Goal: Task Accomplishment & Management: Use online tool/utility

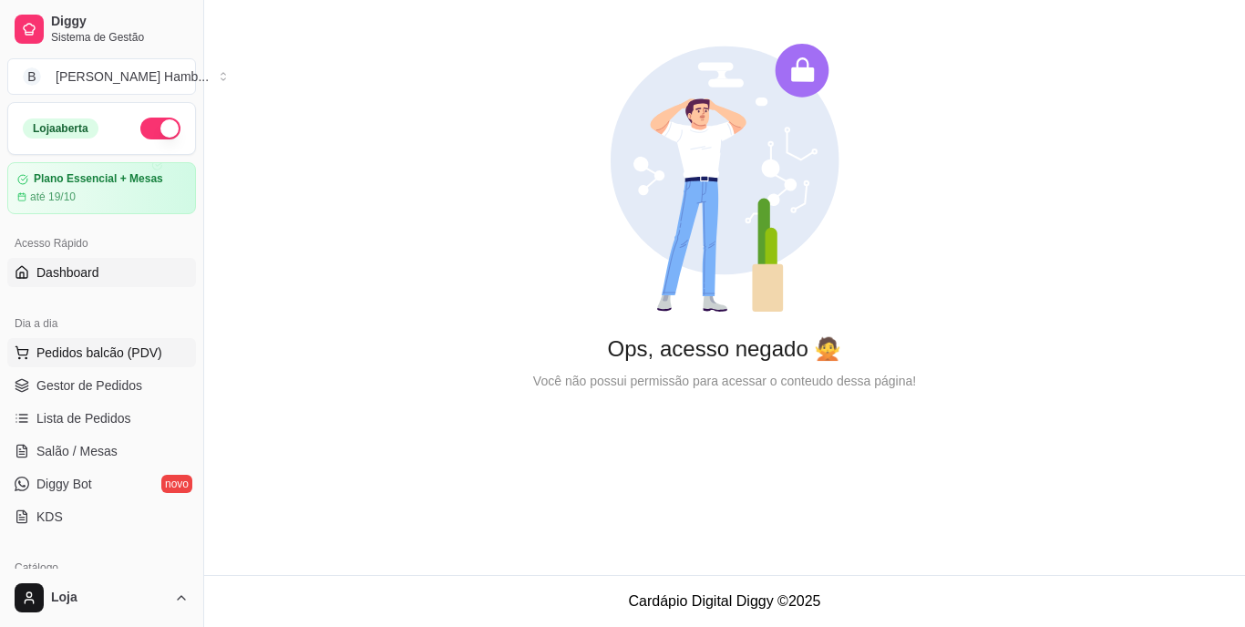
click at [164, 352] on button "Pedidos balcão (PDV)" at bounding box center [101, 352] width 189 height 29
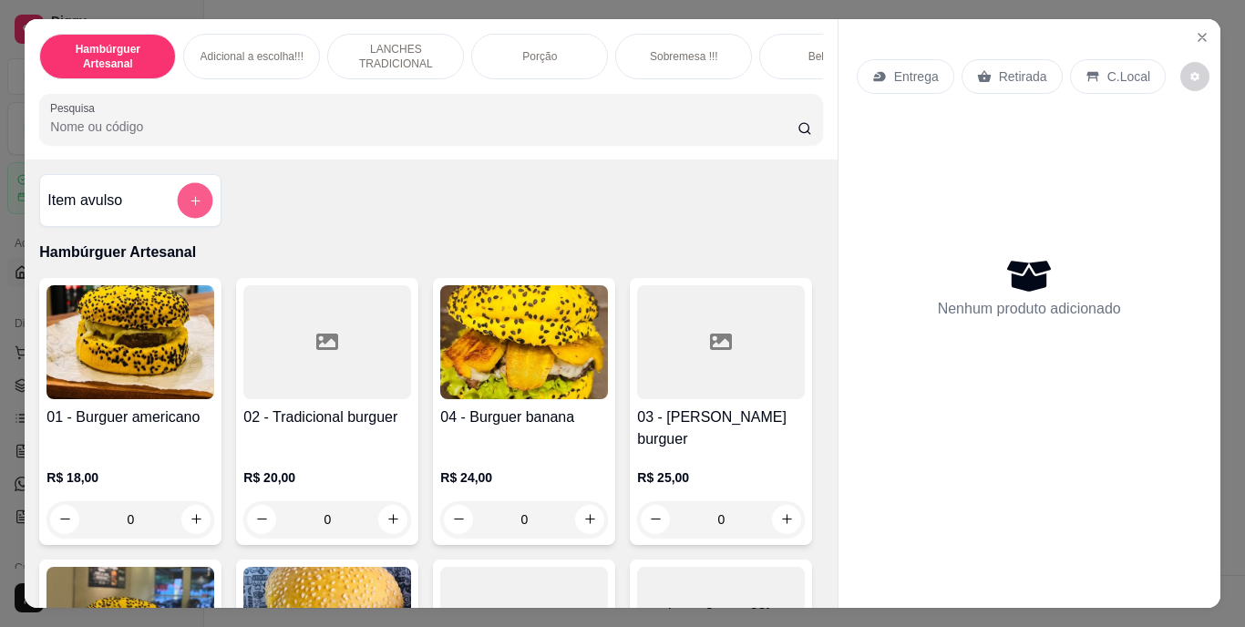
click at [189, 207] on icon "add-separate-item" at bounding box center [196, 200] width 14 height 14
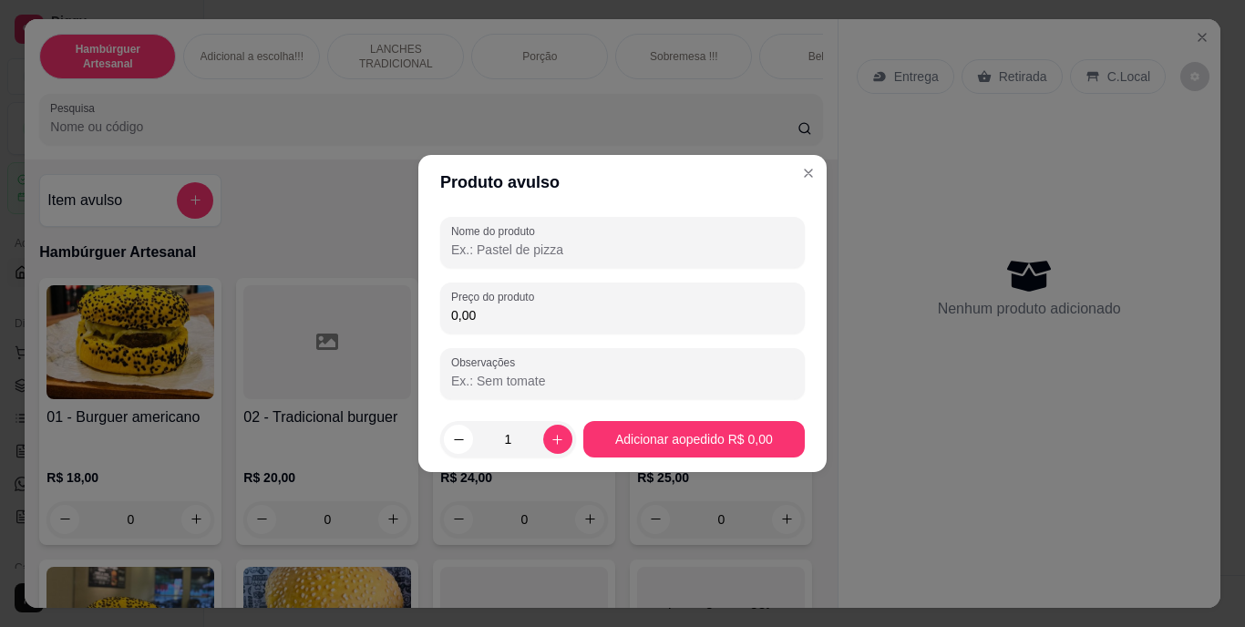
click at [534, 245] on input "Nome do produto" at bounding box center [622, 250] width 343 height 18
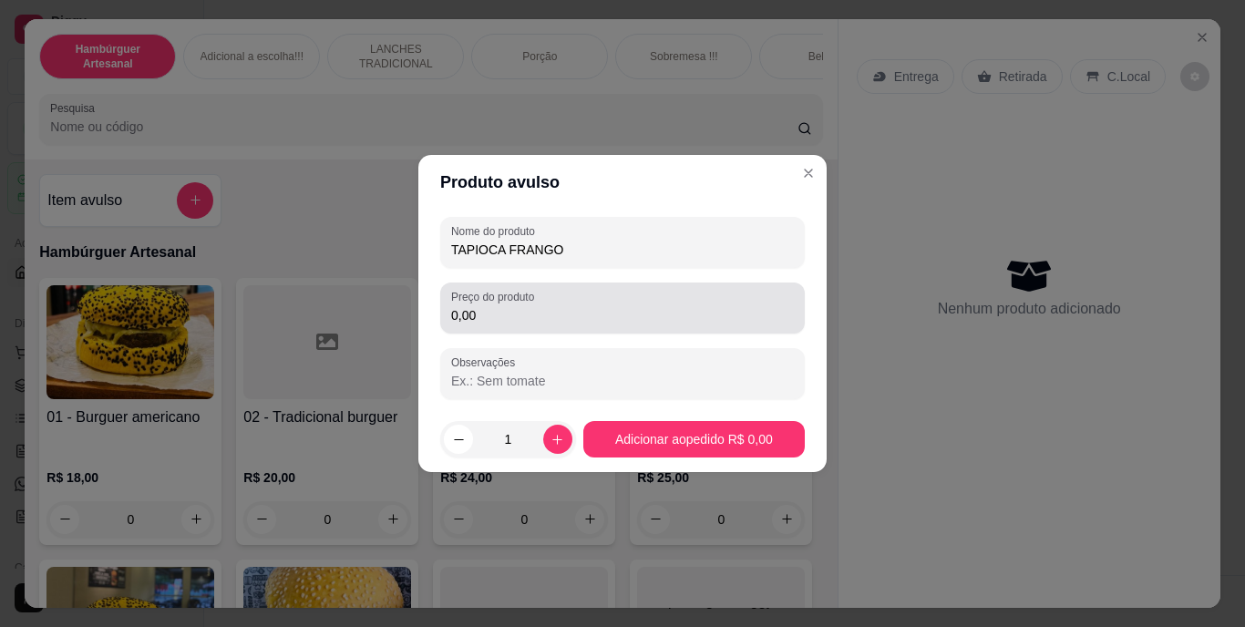
type input "TAPIOCA FRANGO"
click at [539, 305] on div "0,00" at bounding box center [622, 308] width 343 height 36
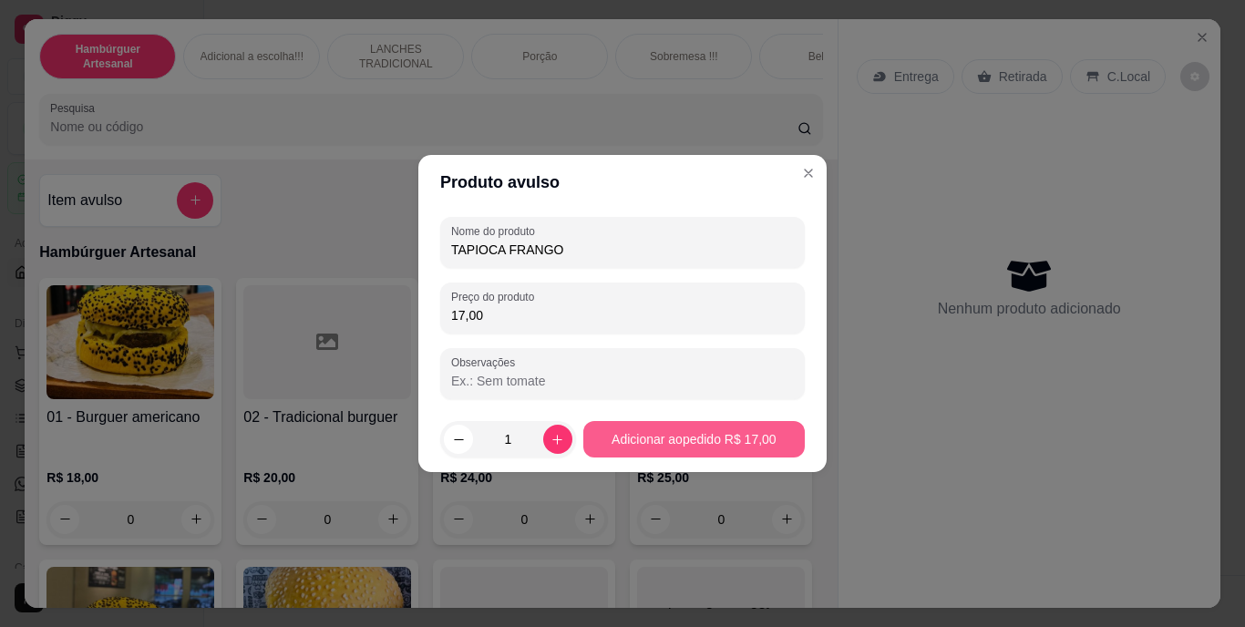
type input "17,00"
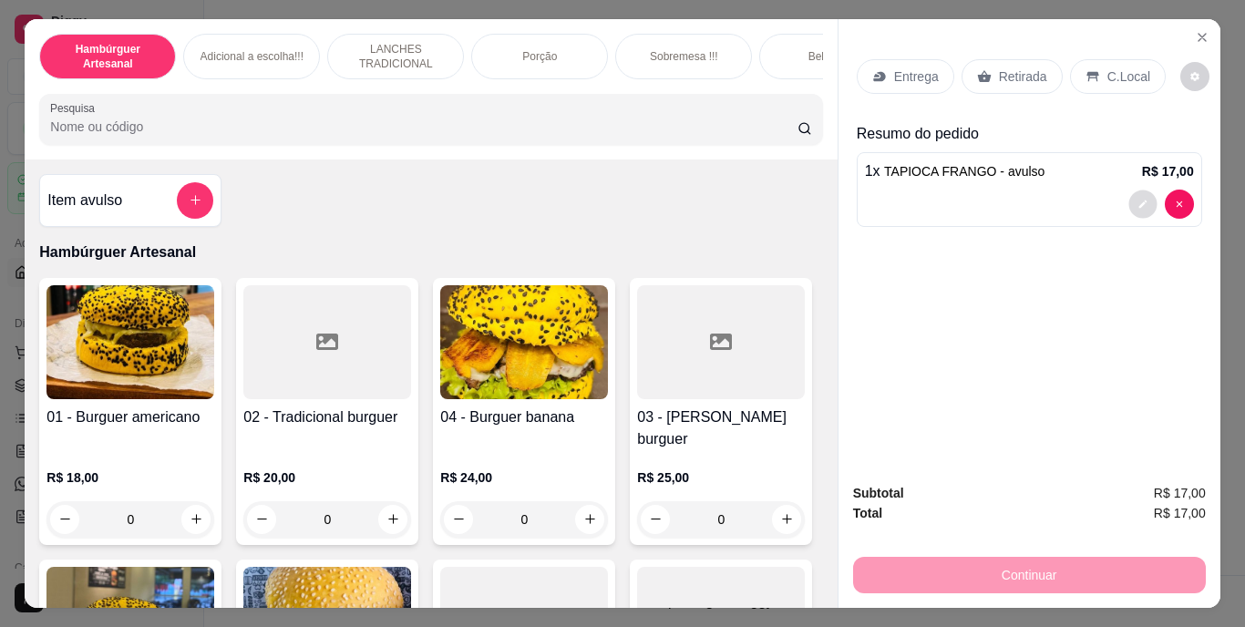
click at [1137, 199] on icon "decrease-product-quantity" at bounding box center [1142, 204] width 11 height 11
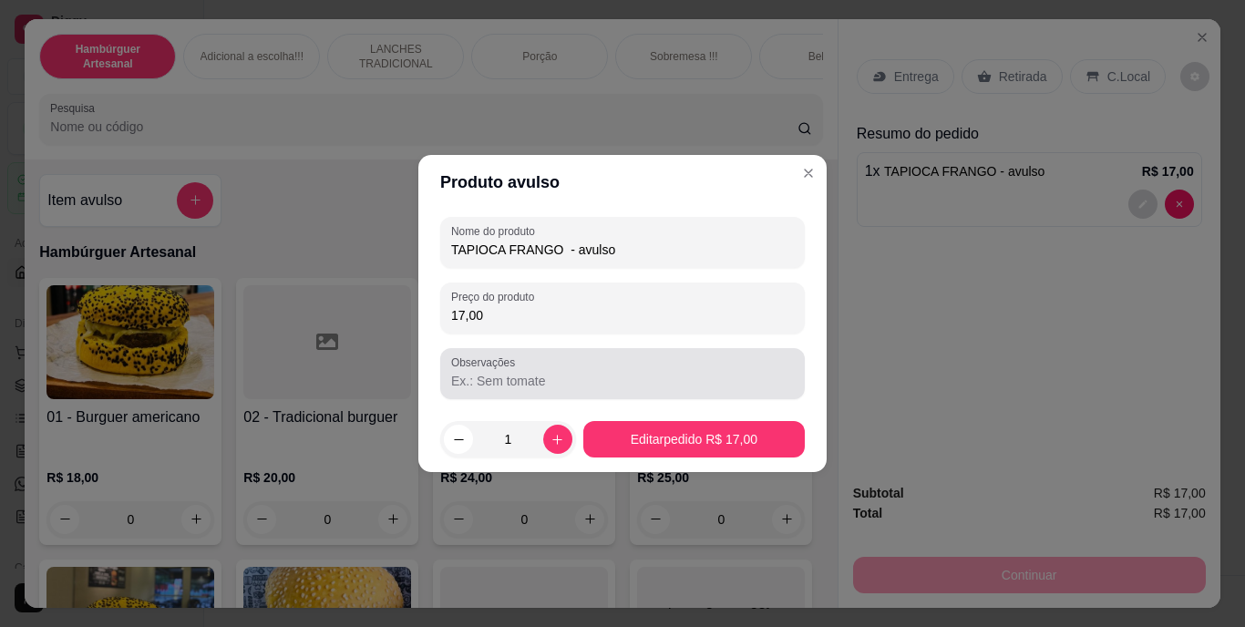
click at [706, 354] on div "Observações" at bounding box center [622, 373] width 364 height 51
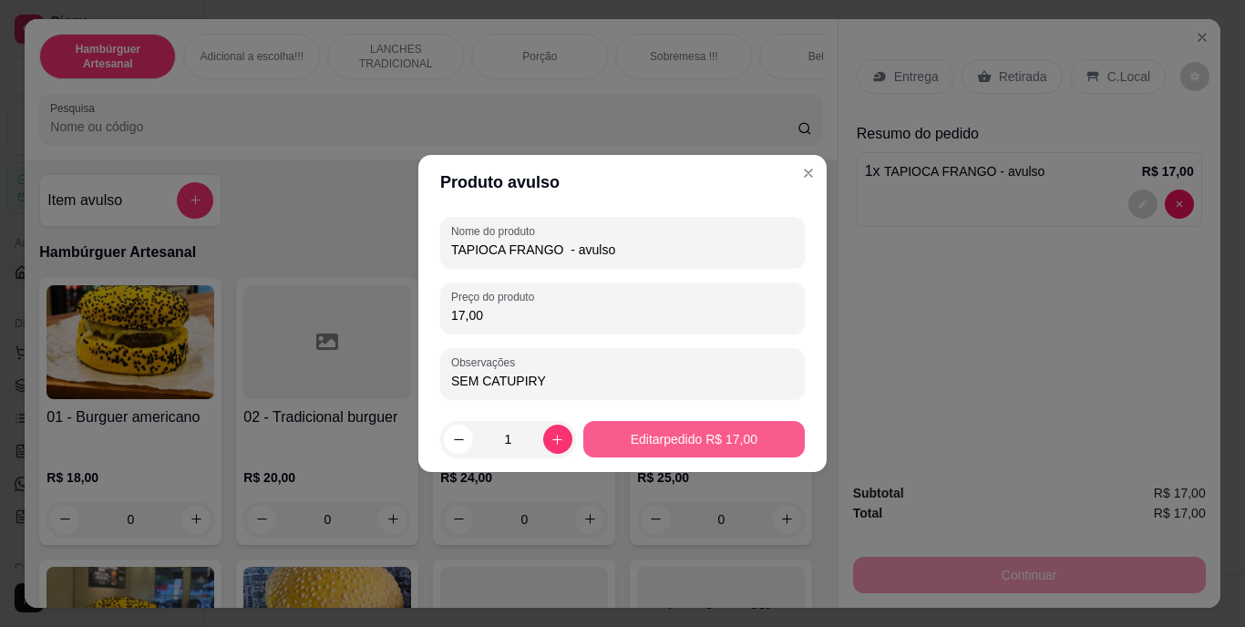
type input "SEM CATUPIRY"
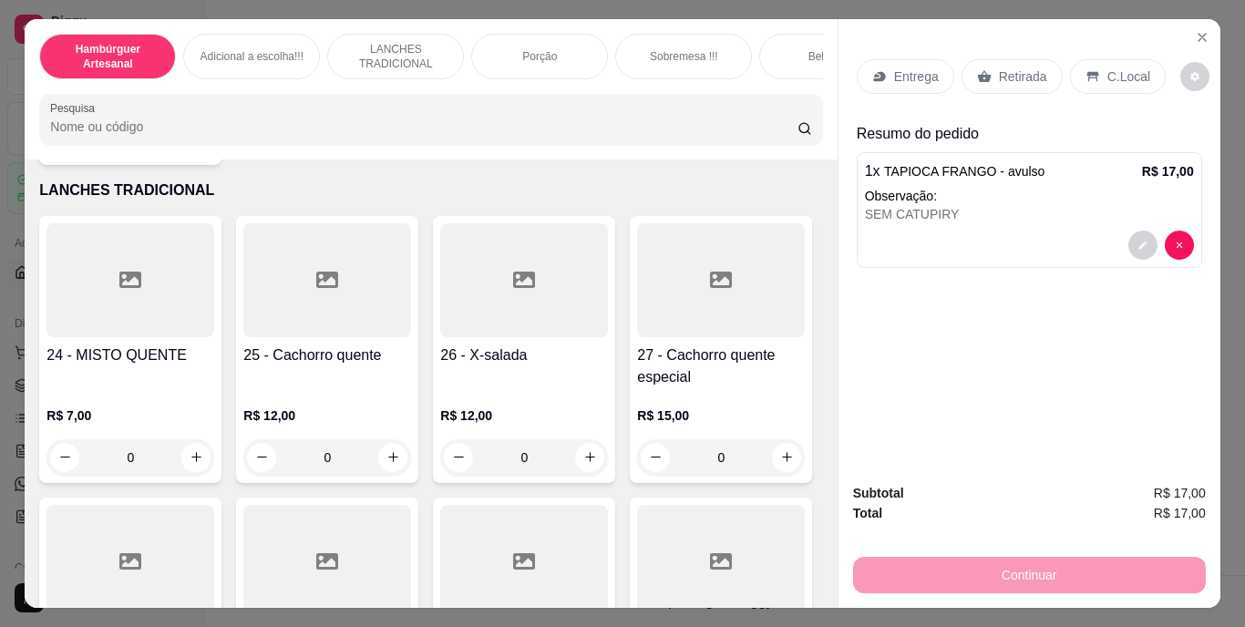
scroll to position [2187, 0]
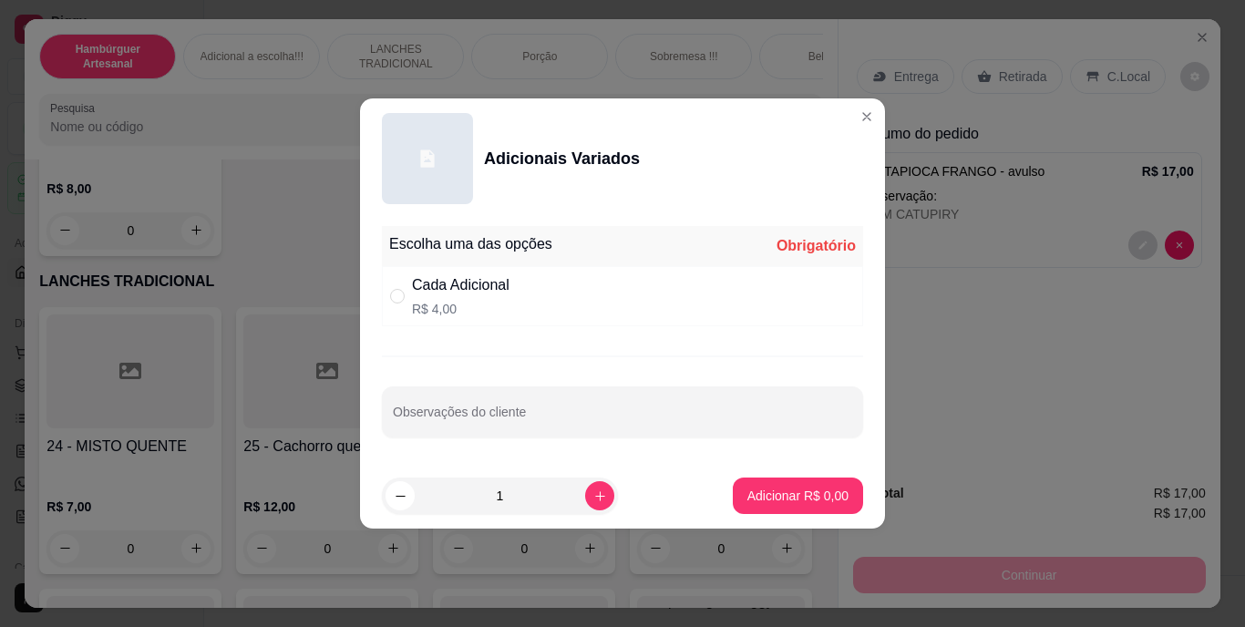
click at [679, 300] on div "Cada Adicional R$ 4,00" at bounding box center [622, 296] width 481 height 60
radio input "true"
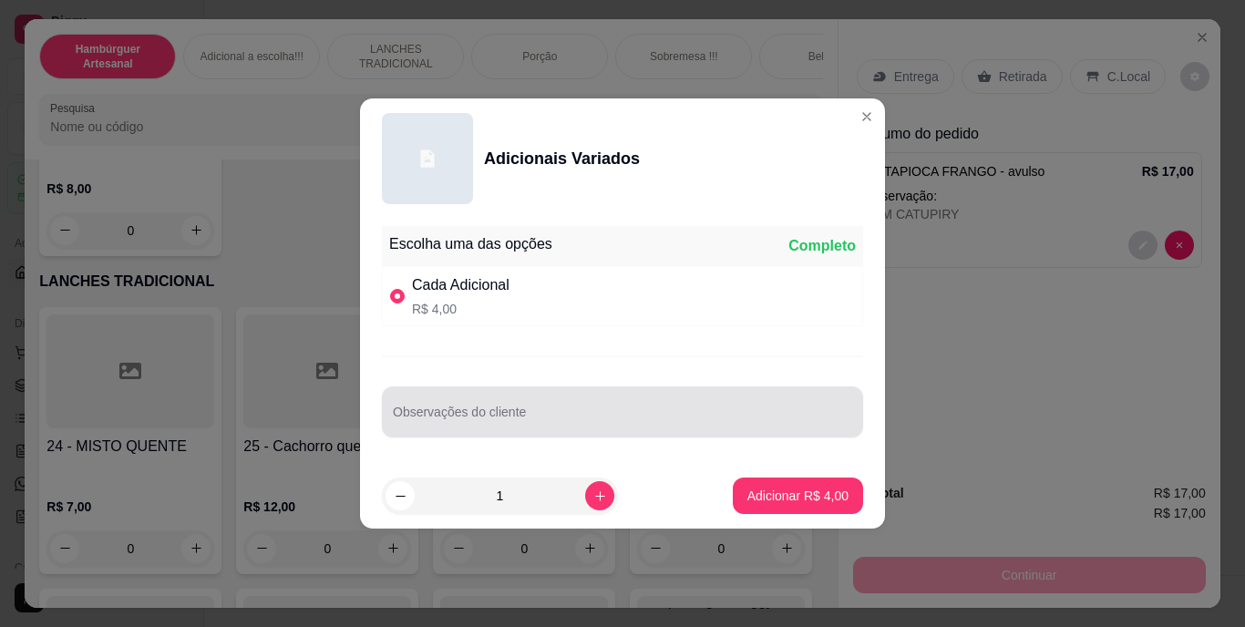
click at [611, 401] on div at bounding box center [622, 412] width 459 height 36
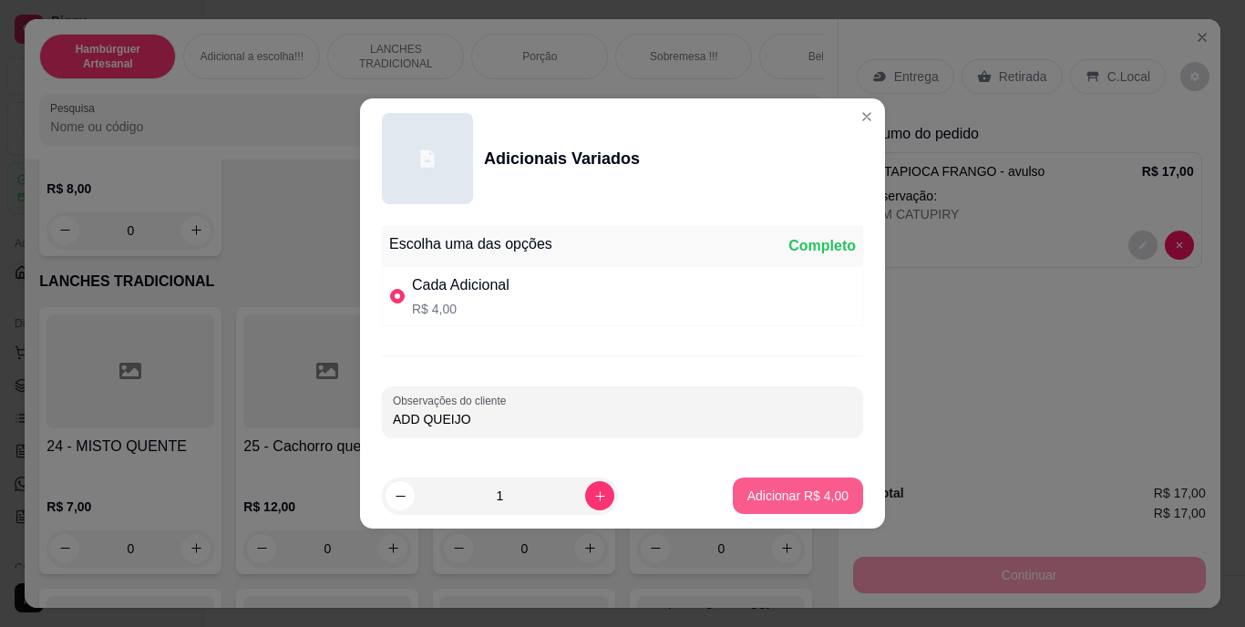
type input "ADD QUEIJO"
click at [752, 504] on p "Adicionar R$ 4,00" at bounding box center [797, 496] width 101 height 18
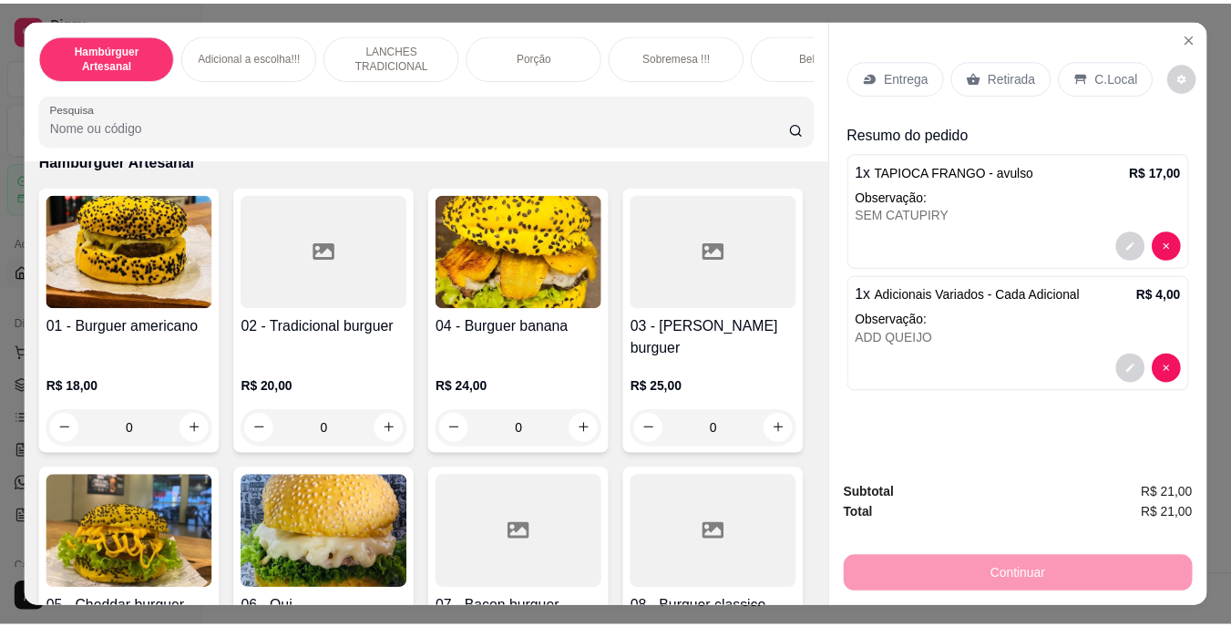
scroll to position [0, 0]
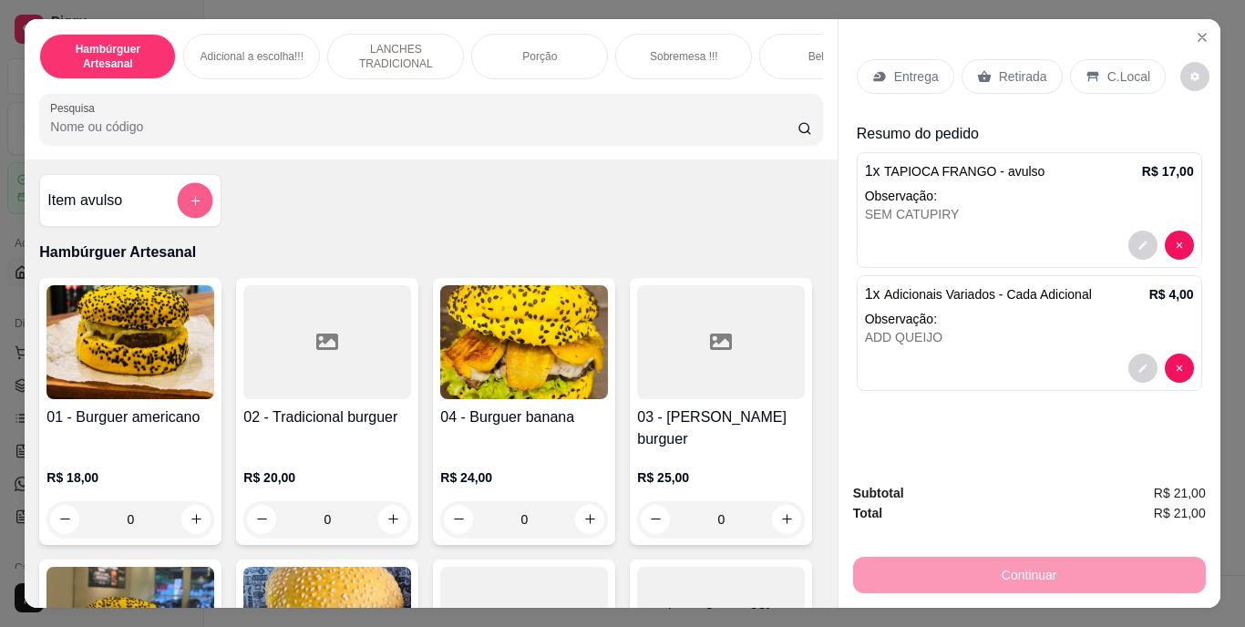
click at [200, 200] on button "add-separate-item" at bounding box center [196, 200] width 36 height 36
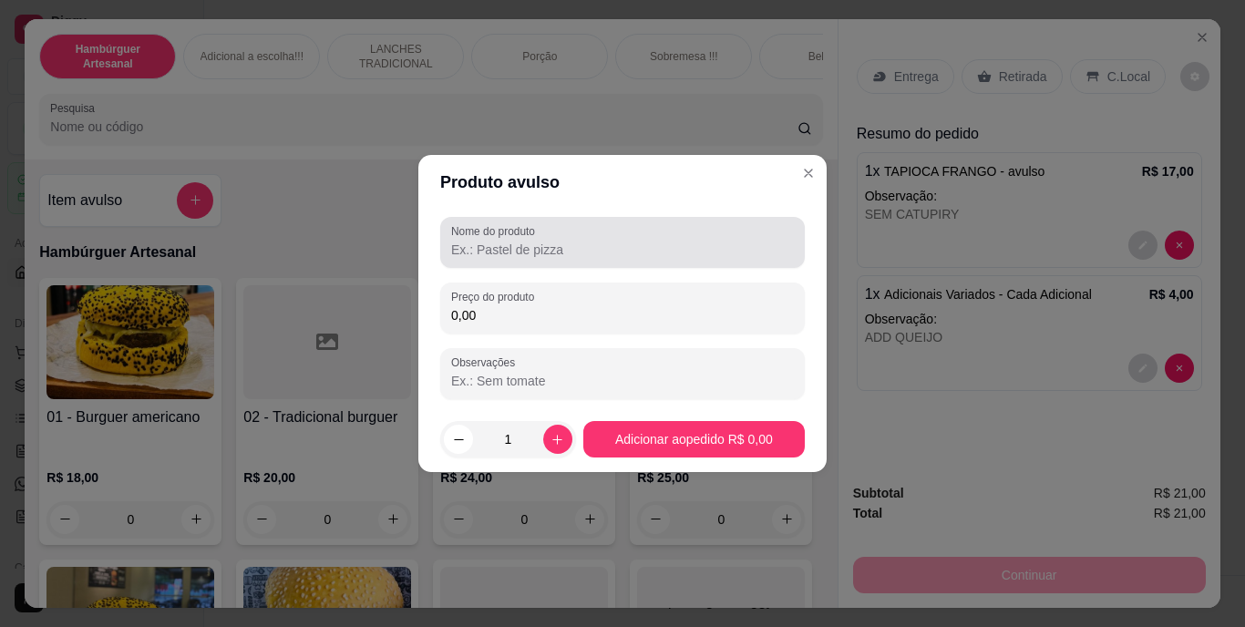
click at [637, 260] on div at bounding box center [622, 242] width 343 height 36
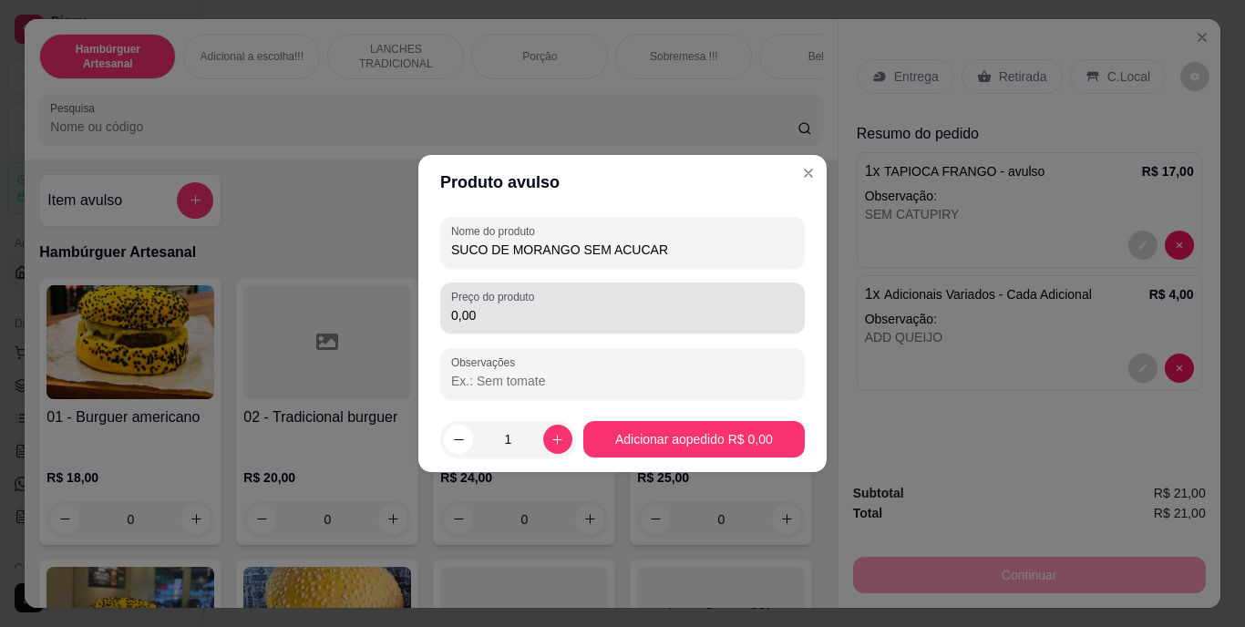
type input "SUCO DE MORANGO SEM ACUCAR"
click at [620, 304] on div "0,00" at bounding box center [622, 308] width 343 height 36
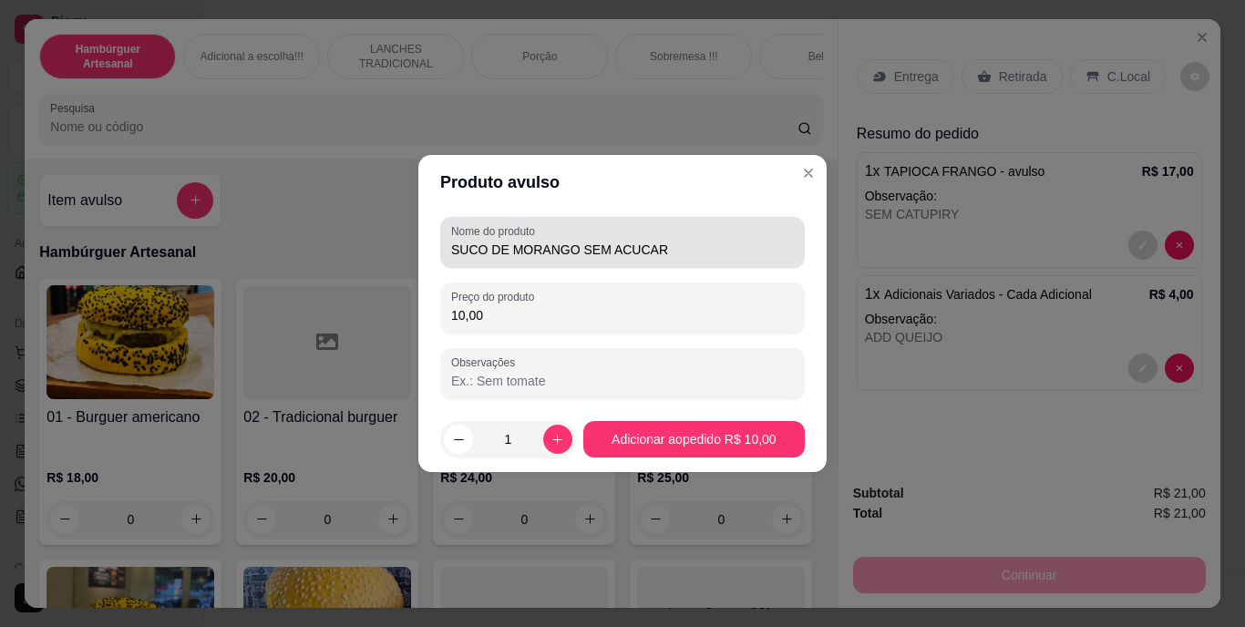
type input "10,00"
click at [683, 240] on div "SUCO DE MORANGO SEM ACUCAR" at bounding box center [622, 242] width 343 height 36
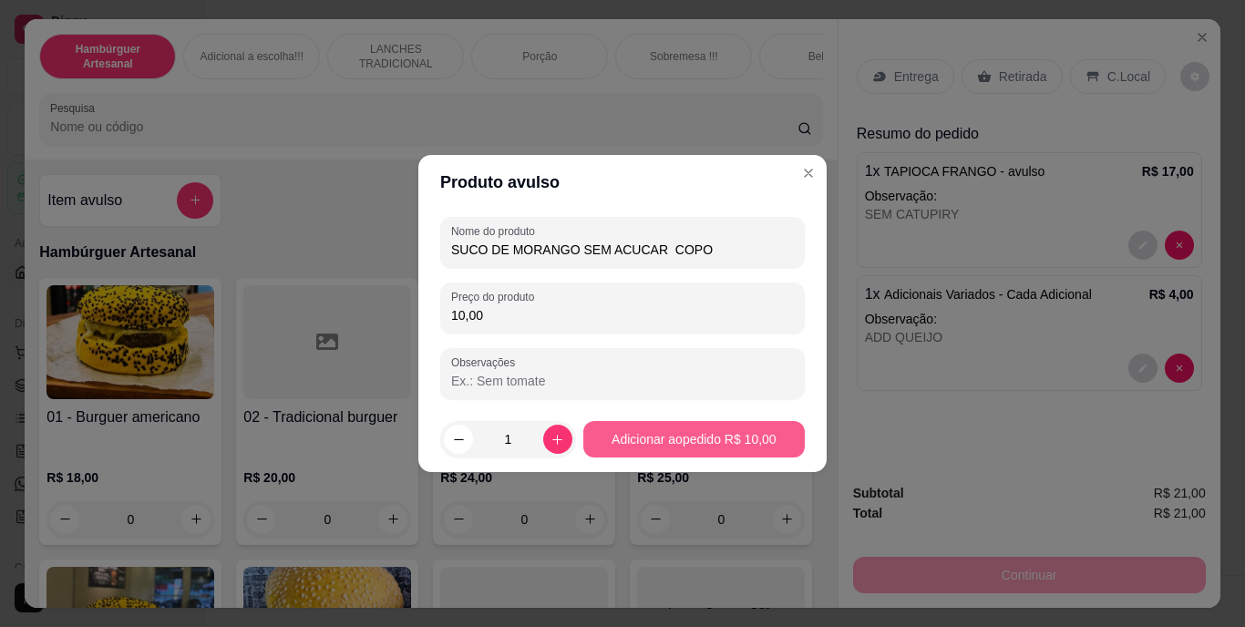
type input "SUCO DE MORANGO SEM ACUCAR COPO"
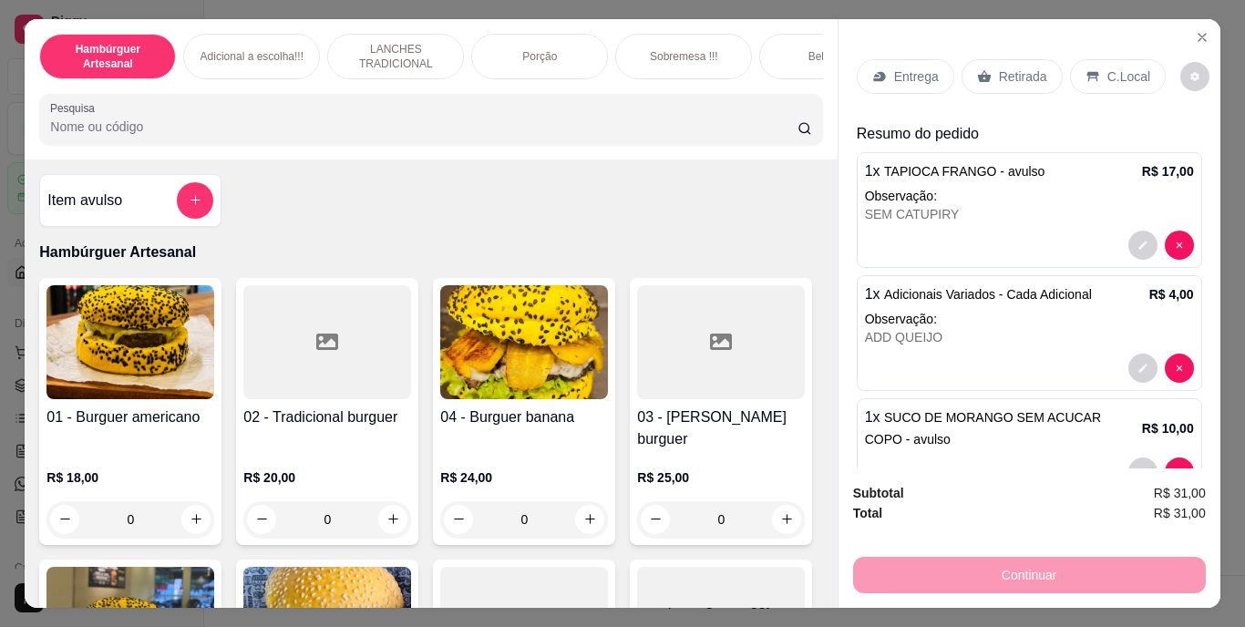
click at [1032, 67] on p "Retirada" at bounding box center [1023, 76] width 48 height 18
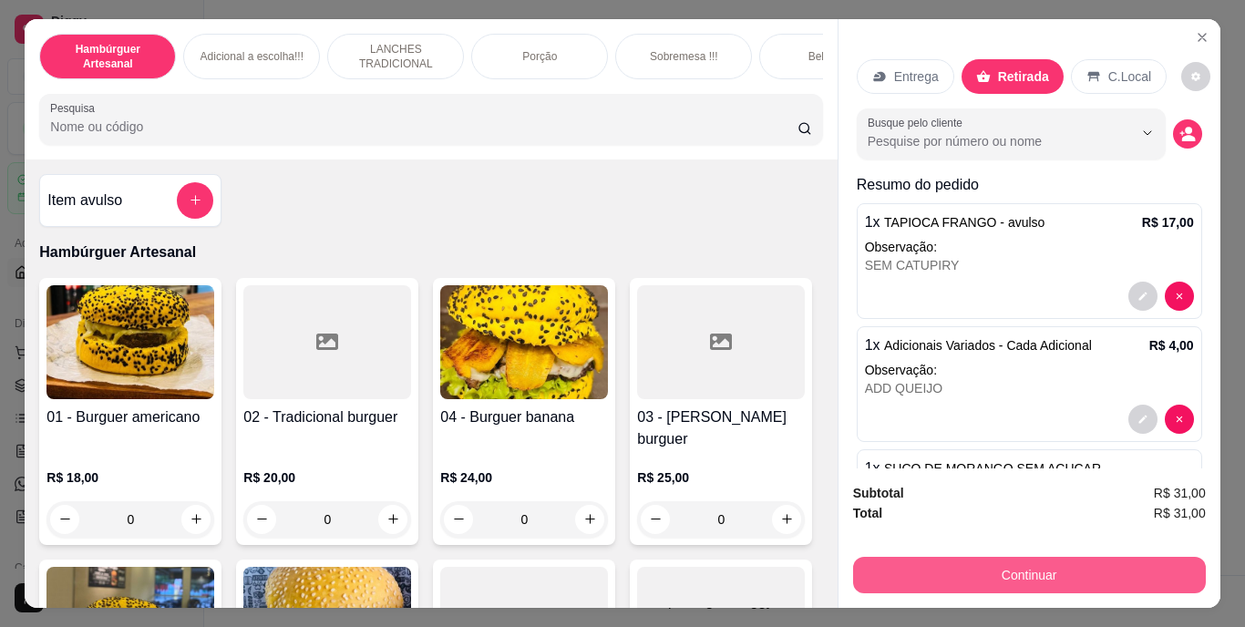
click at [920, 560] on button "Continuar" at bounding box center [1029, 575] width 353 height 36
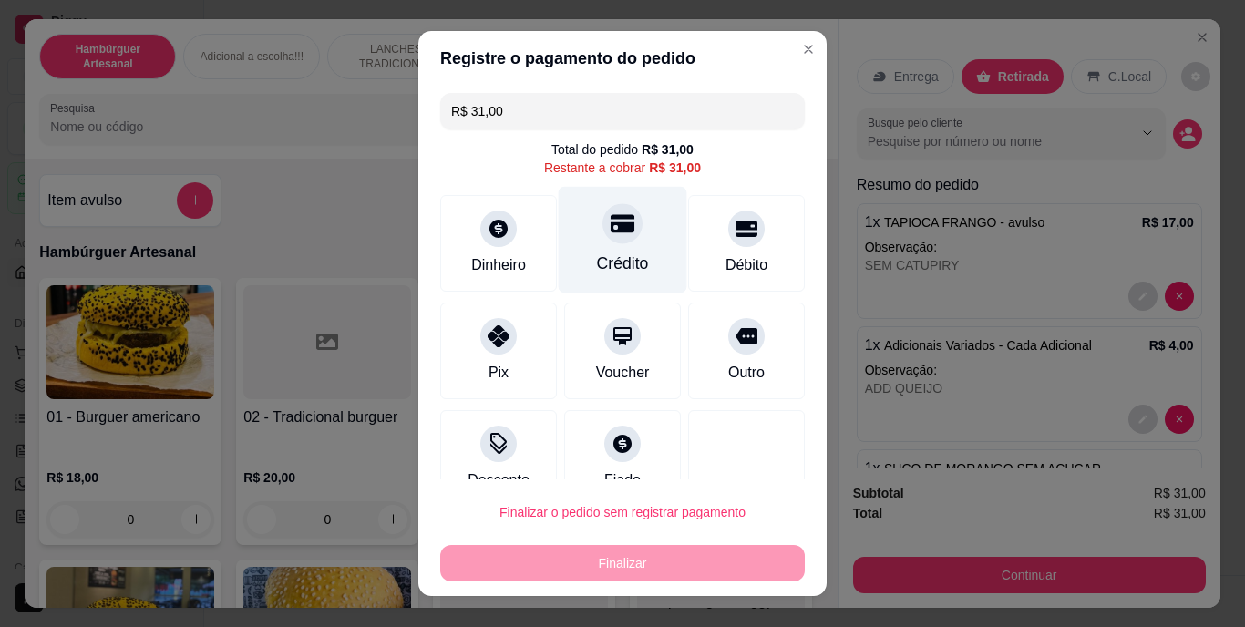
click at [610, 255] on div "Crédito" at bounding box center [623, 264] width 52 height 24
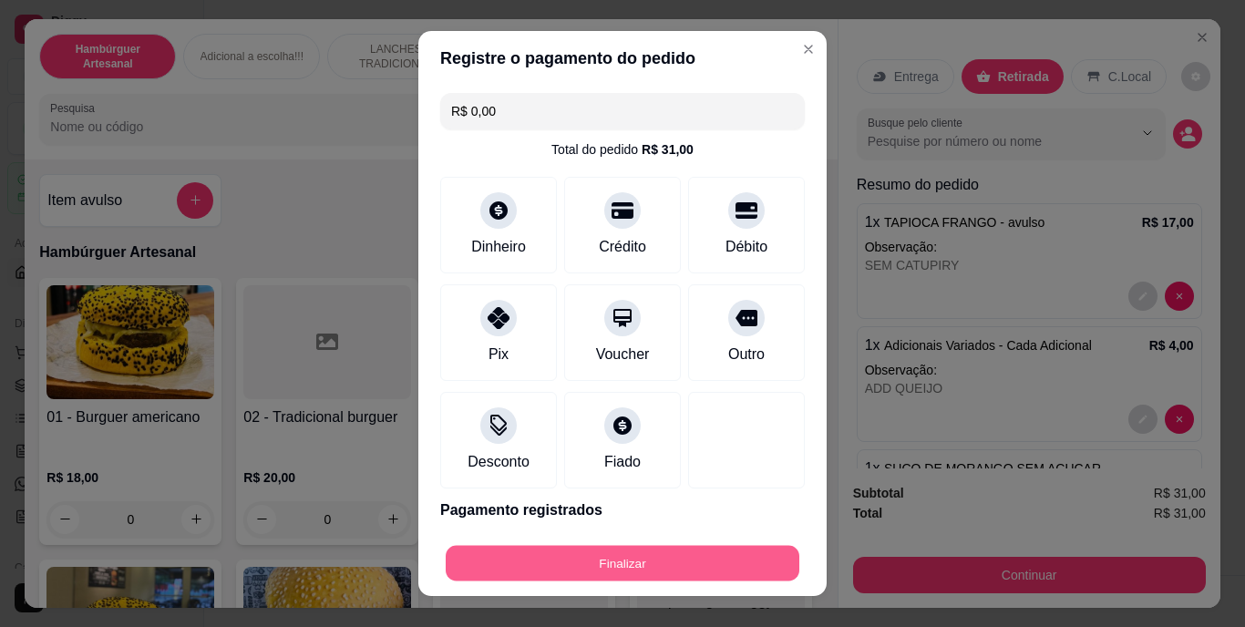
click at [587, 549] on button "Finalizar" at bounding box center [623, 563] width 354 height 36
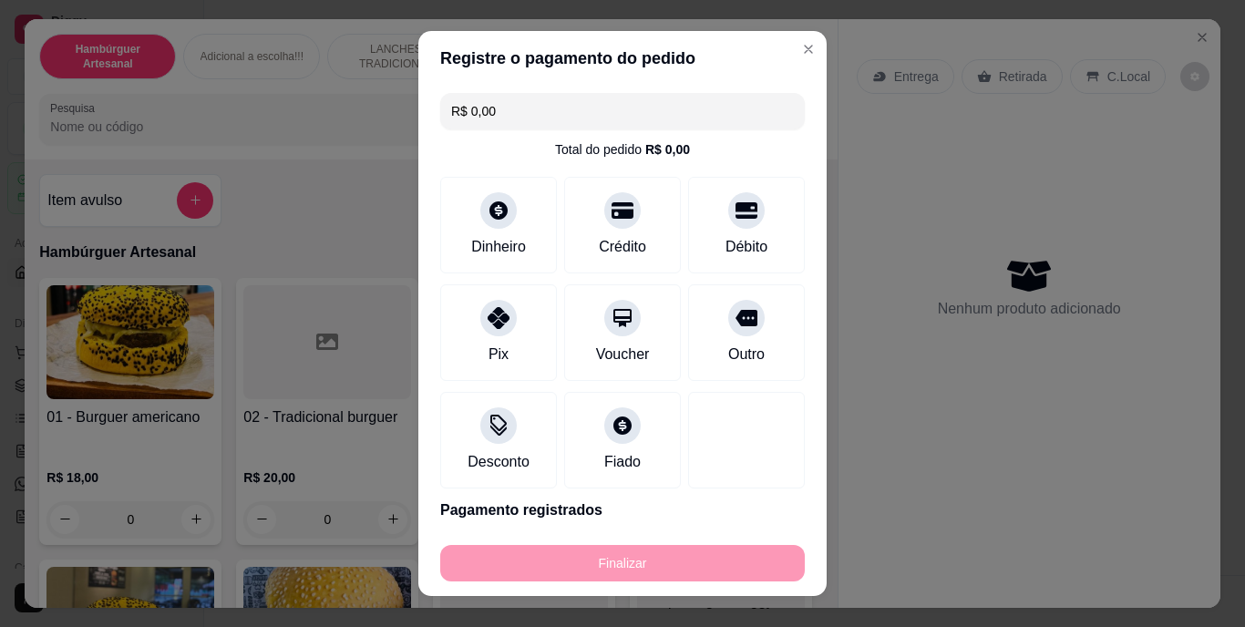
type input "-R$ 31,00"
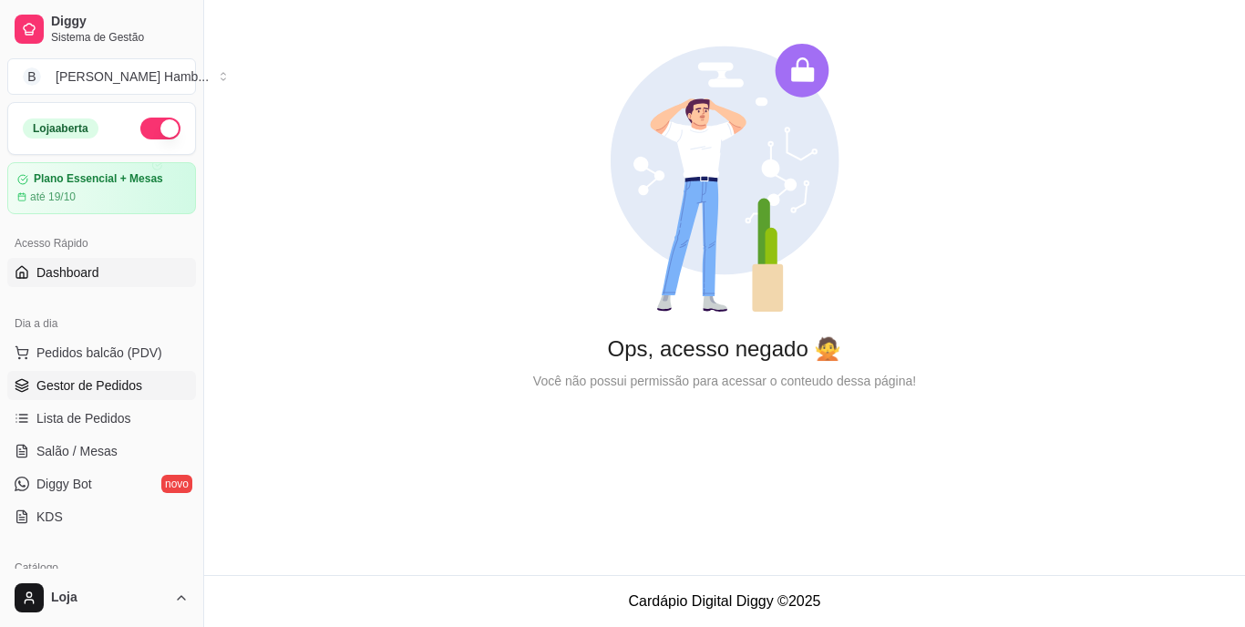
click at [161, 395] on link "Gestor de Pedidos" at bounding box center [101, 385] width 189 height 29
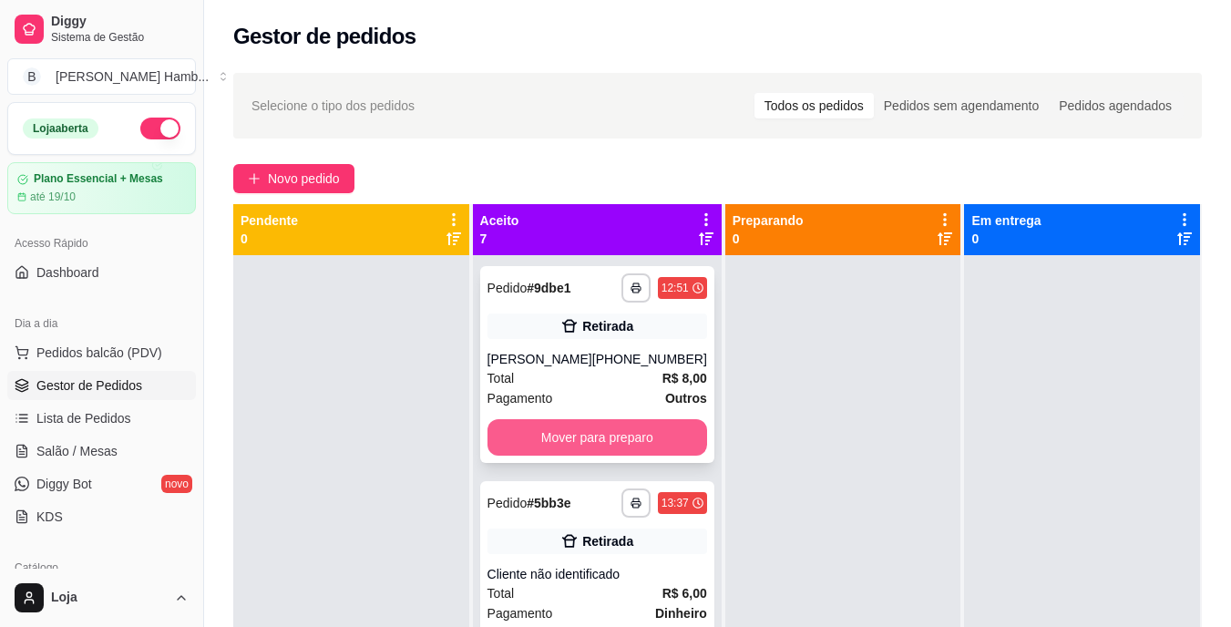
click at [529, 456] on button "Mover para preparo" at bounding box center [598, 437] width 220 height 36
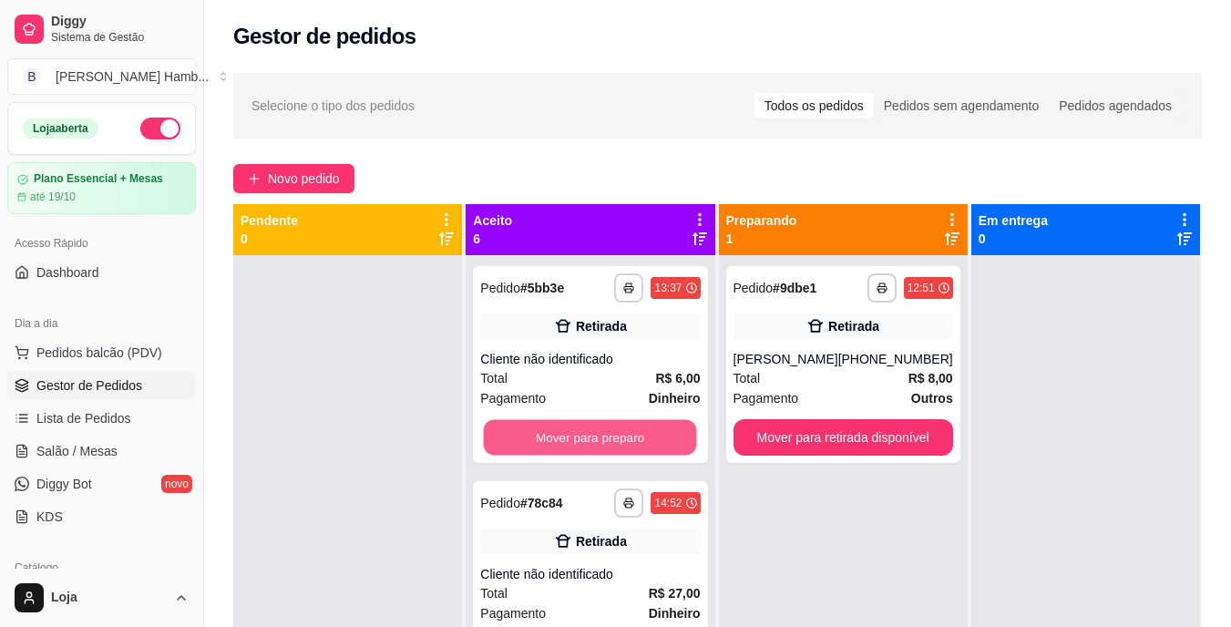
click at [570, 451] on button "Mover para preparo" at bounding box center [590, 438] width 213 height 36
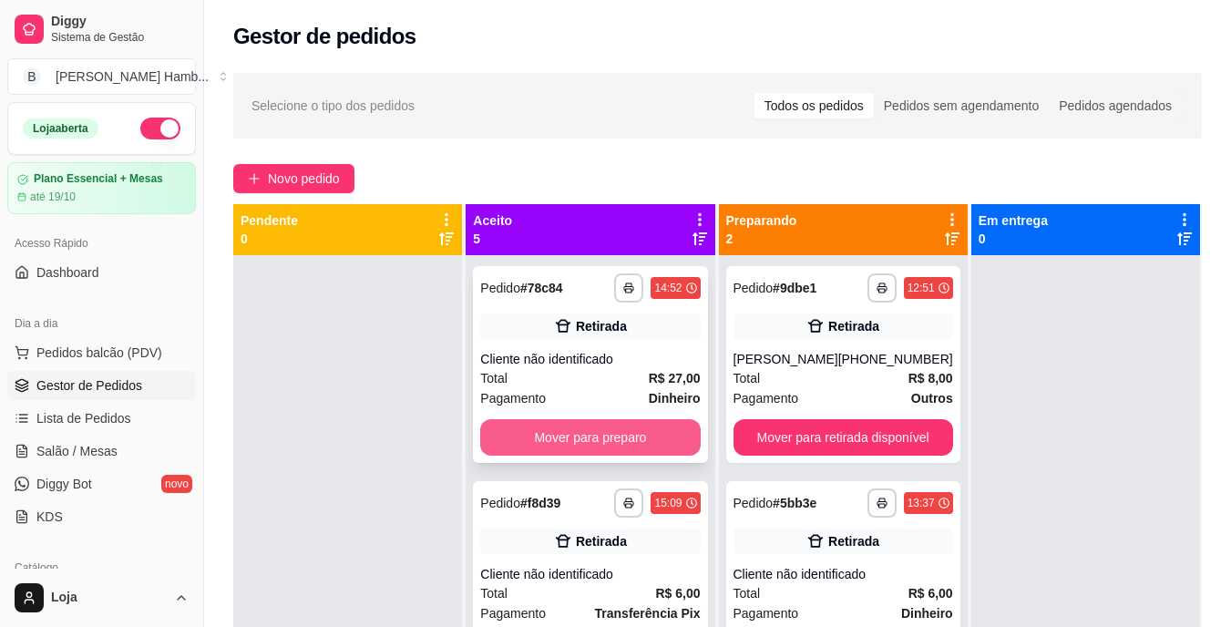
click at [616, 439] on button "Mover para preparo" at bounding box center [590, 437] width 220 height 36
click at [625, 427] on button "Mover para preparo" at bounding box center [590, 438] width 213 height 36
click at [625, 426] on button "Mover para preparo" at bounding box center [590, 438] width 213 height 36
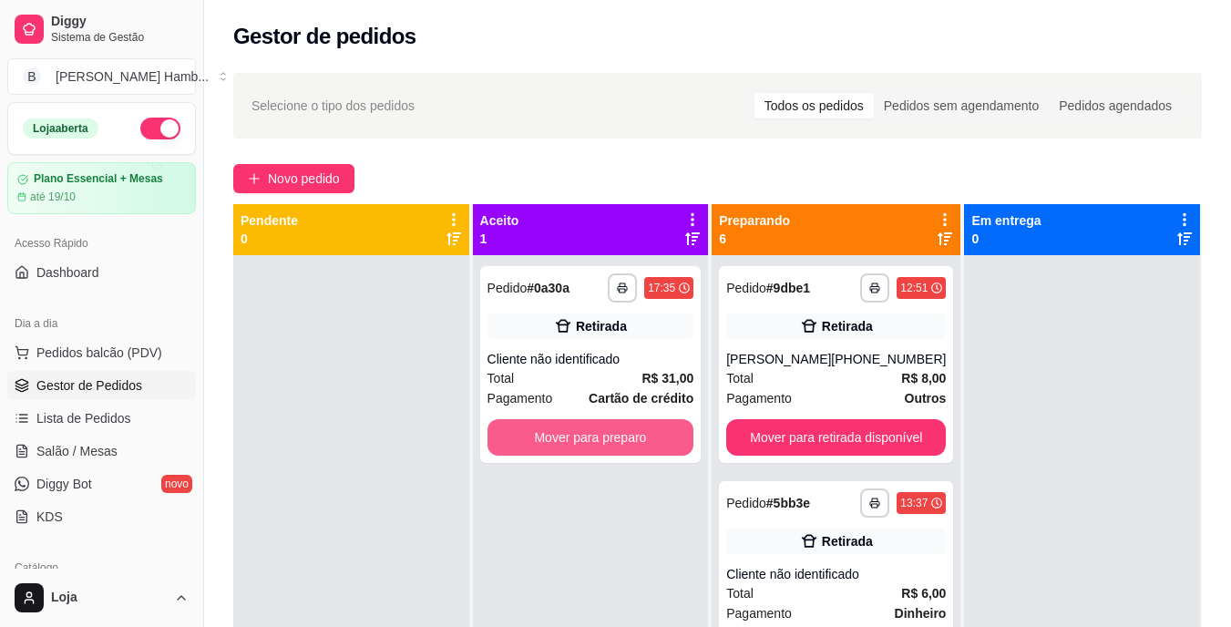
click at [626, 429] on button "Mover para preparo" at bounding box center [591, 437] width 207 height 36
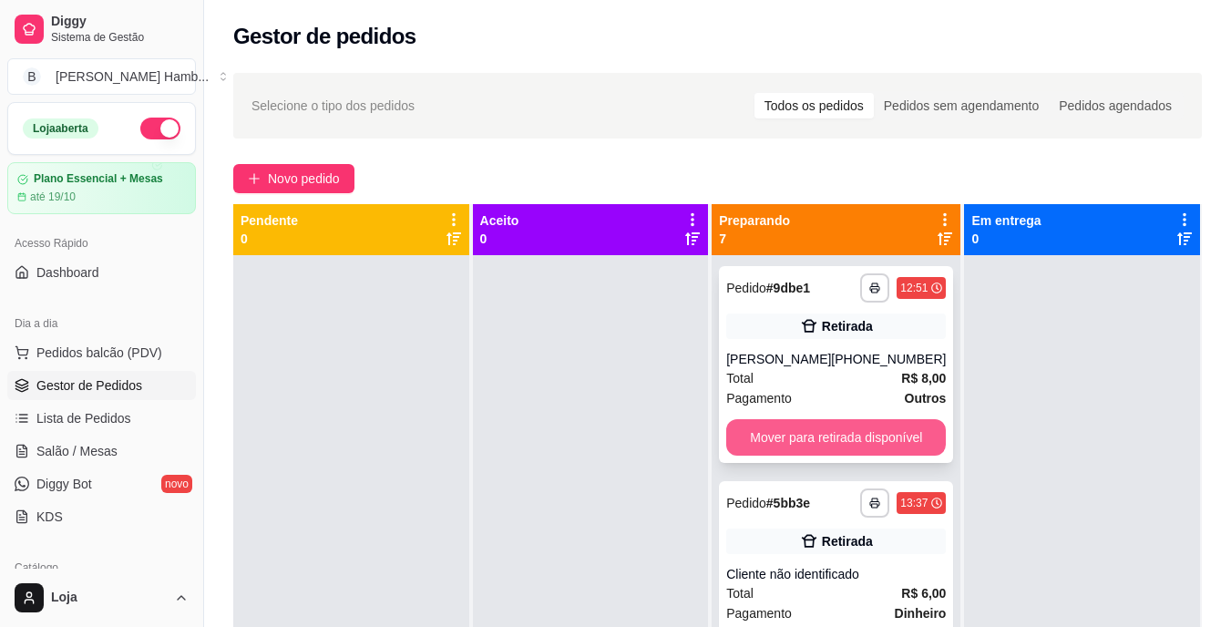
click at [910, 446] on button "Mover para retirada disponível" at bounding box center [836, 437] width 220 height 36
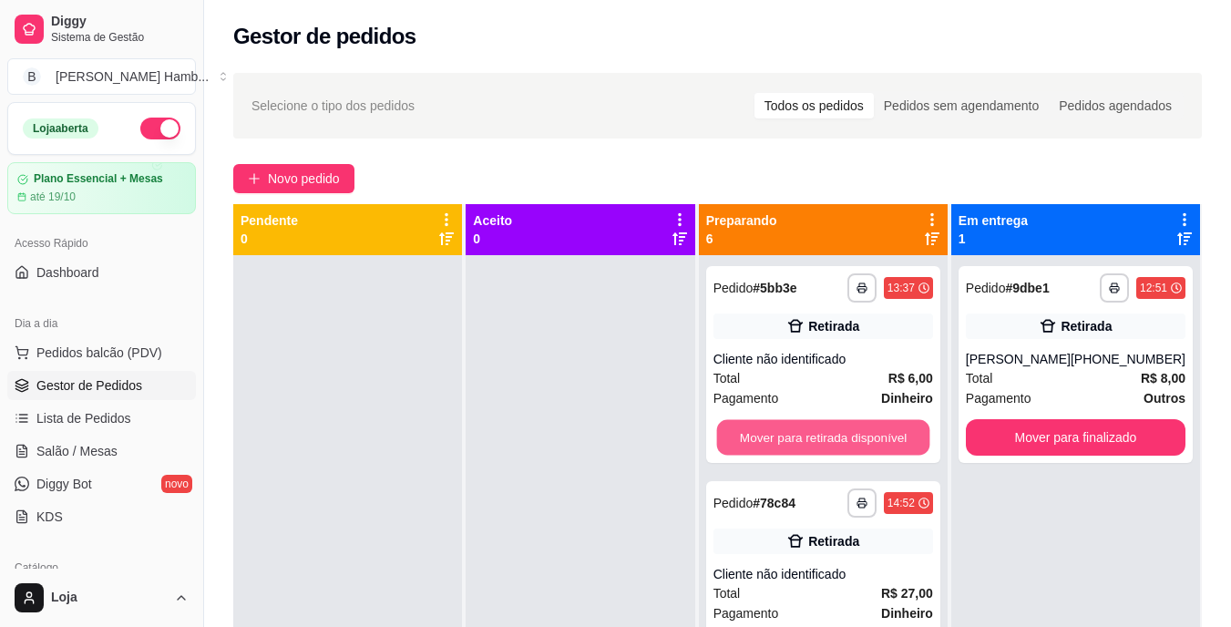
click at [894, 428] on button "Mover para retirada disponível" at bounding box center [822, 438] width 213 height 36
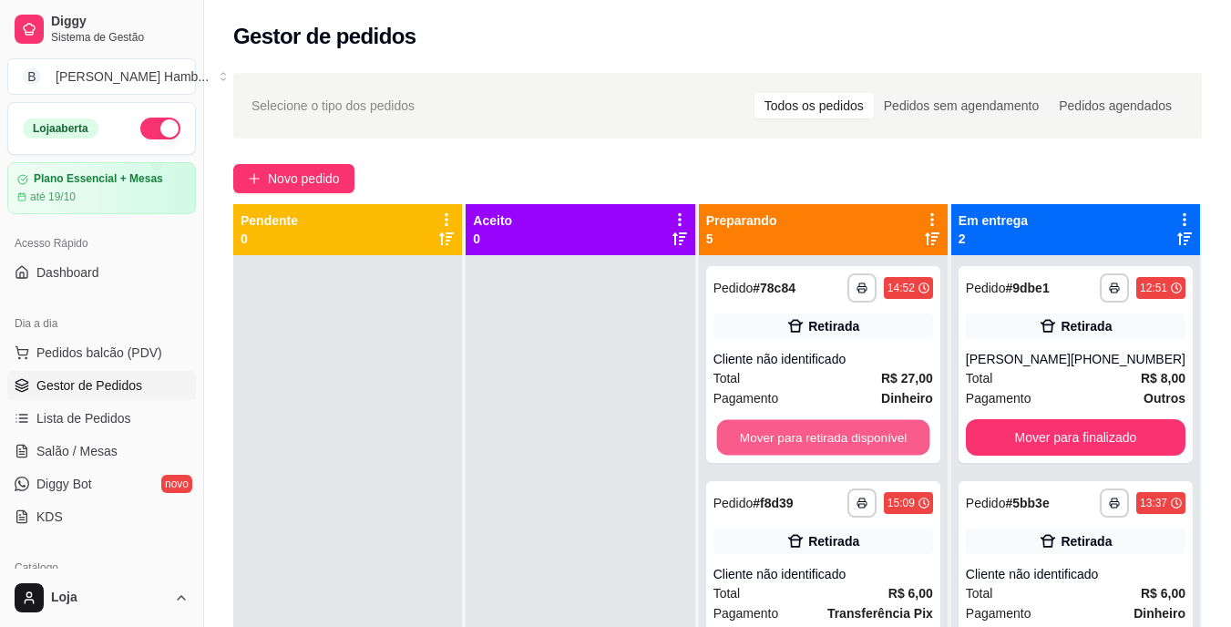
click at [897, 428] on button "Mover para retirada disponível" at bounding box center [822, 438] width 213 height 36
click at [897, 432] on button "Mover para retirada disponível" at bounding box center [824, 437] width 220 height 36
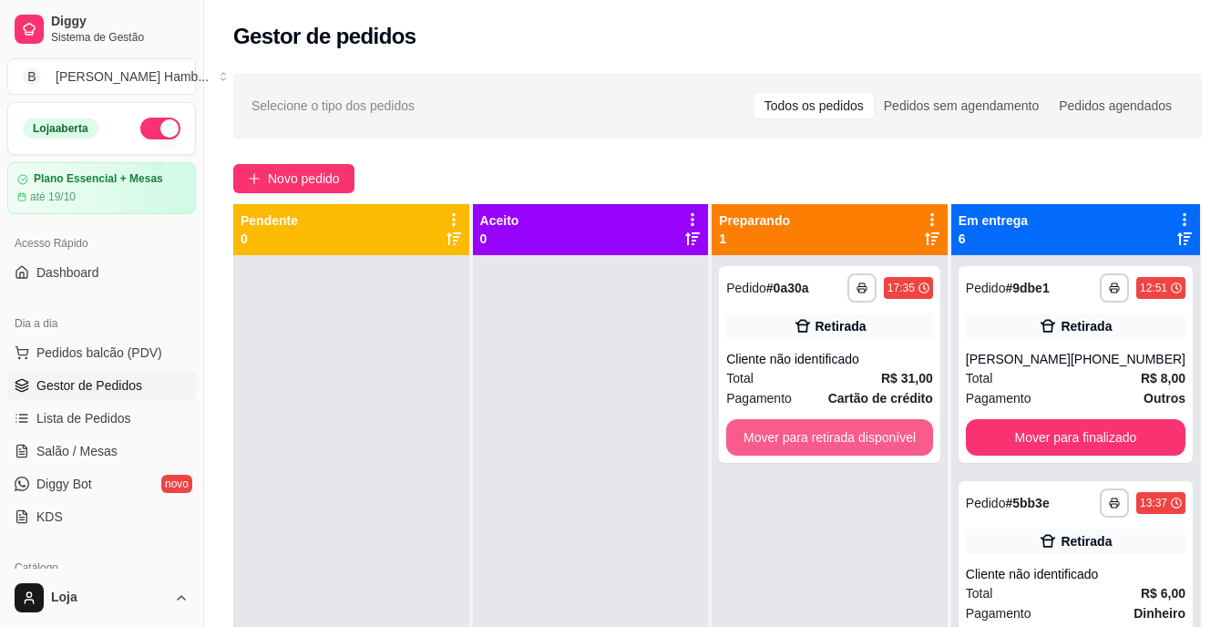
click at [897, 432] on button "Mover para retirada disponível" at bounding box center [829, 437] width 207 height 36
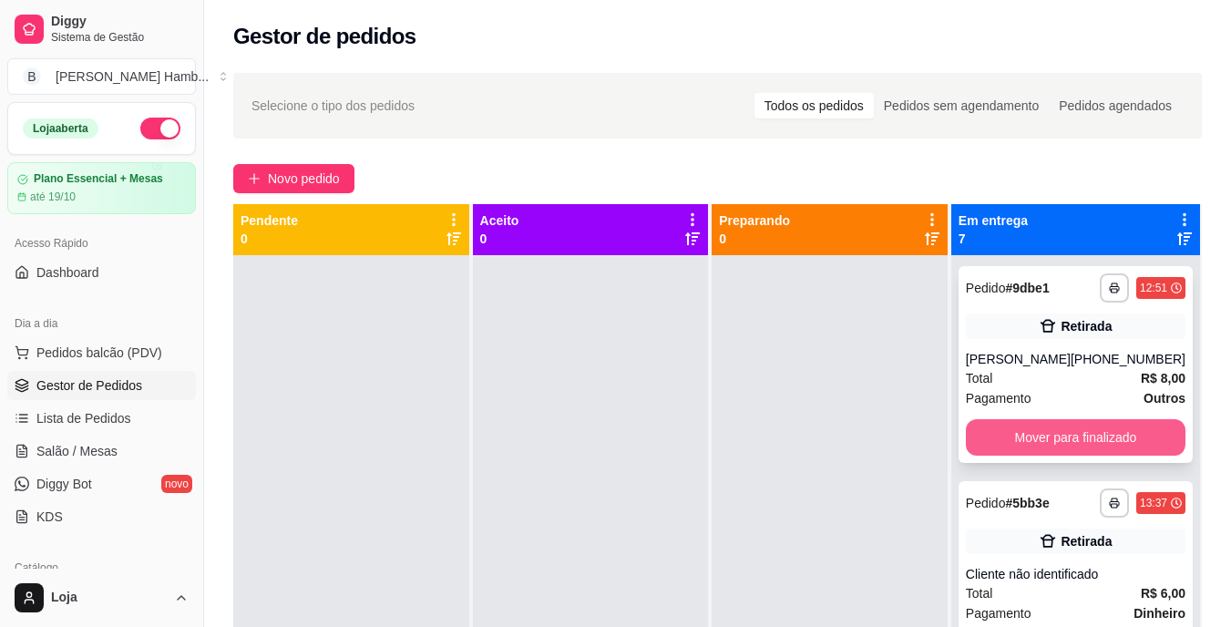
click at [993, 456] on button "Mover para finalizado" at bounding box center [1076, 437] width 220 height 36
click at [1099, 436] on button "Mover para finalizado" at bounding box center [1075, 438] width 213 height 36
click at [1099, 436] on button "Mover para finalizado" at bounding box center [1076, 437] width 220 height 36
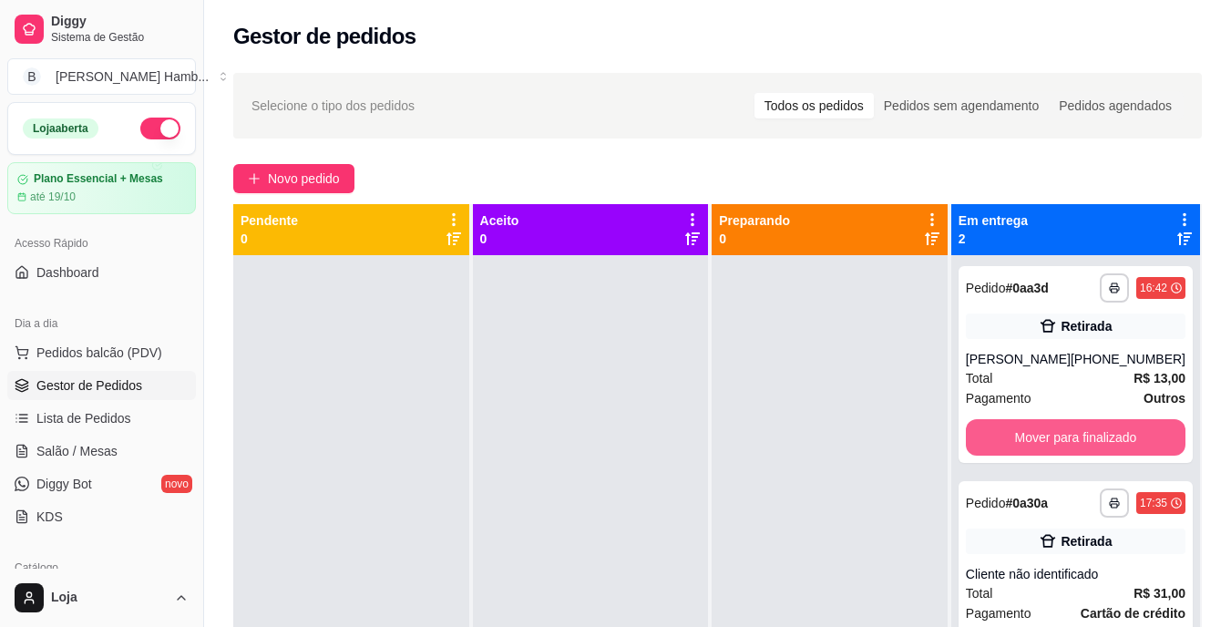
click at [1099, 436] on button "Mover para finalizado" at bounding box center [1076, 437] width 220 height 36
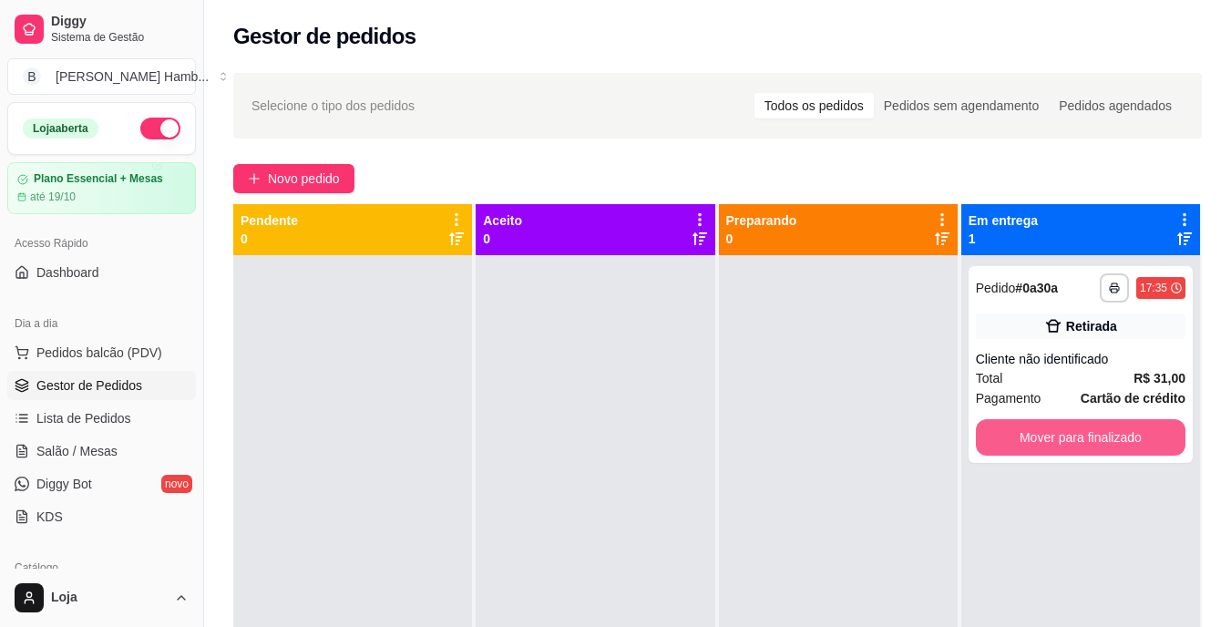
click at [1098, 436] on button "Mover para finalizado" at bounding box center [1081, 437] width 210 height 36
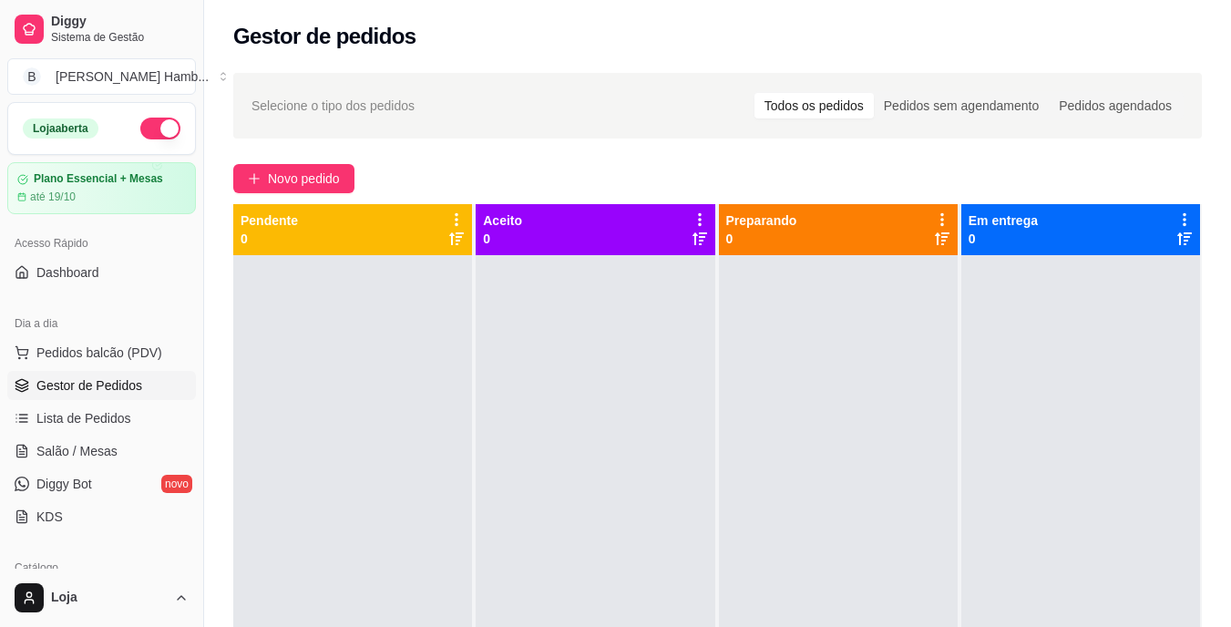
click at [755, 413] on div at bounding box center [838, 568] width 239 height 627
